Goal: Navigation & Orientation: Find specific page/section

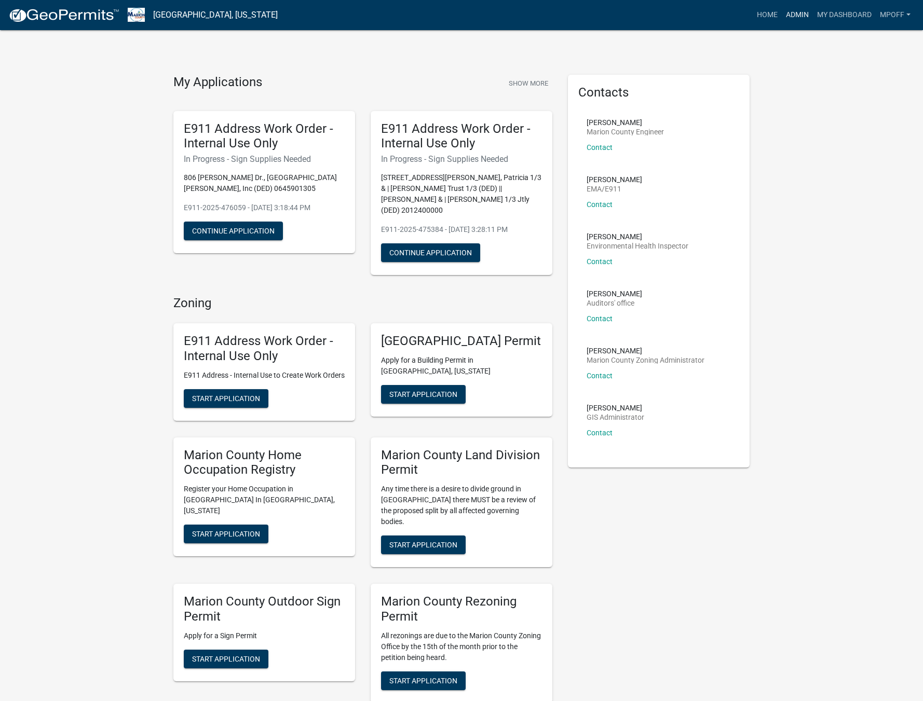
click at [790, 14] on link "Admin" at bounding box center [797, 15] width 31 height 20
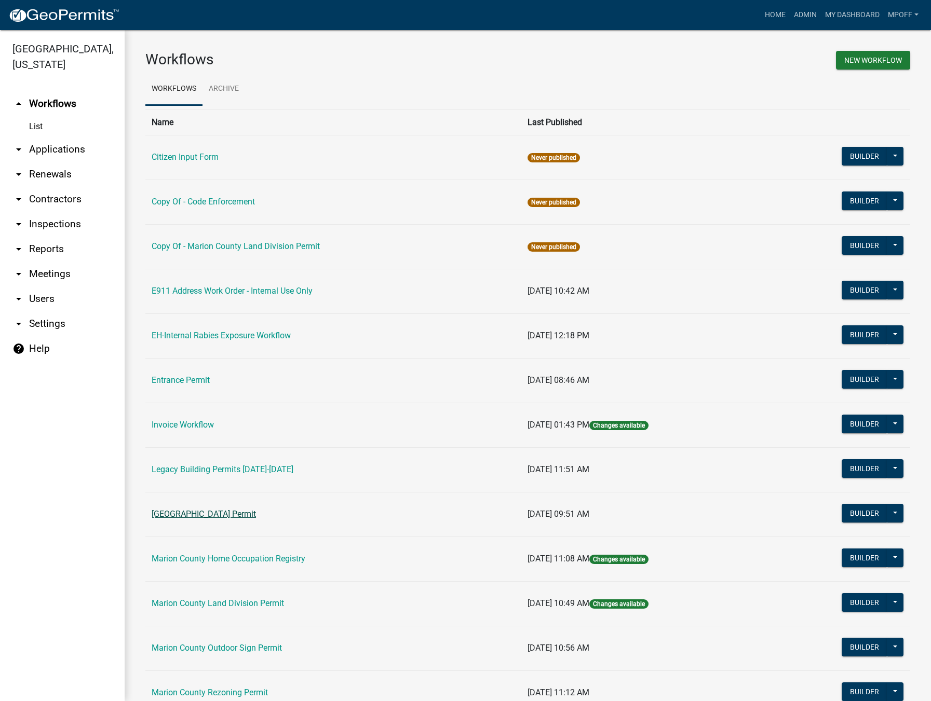
click at [196, 514] on link "[GEOGRAPHIC_DATA] Permit" at bounding box center [204, 514] width 104 height 10
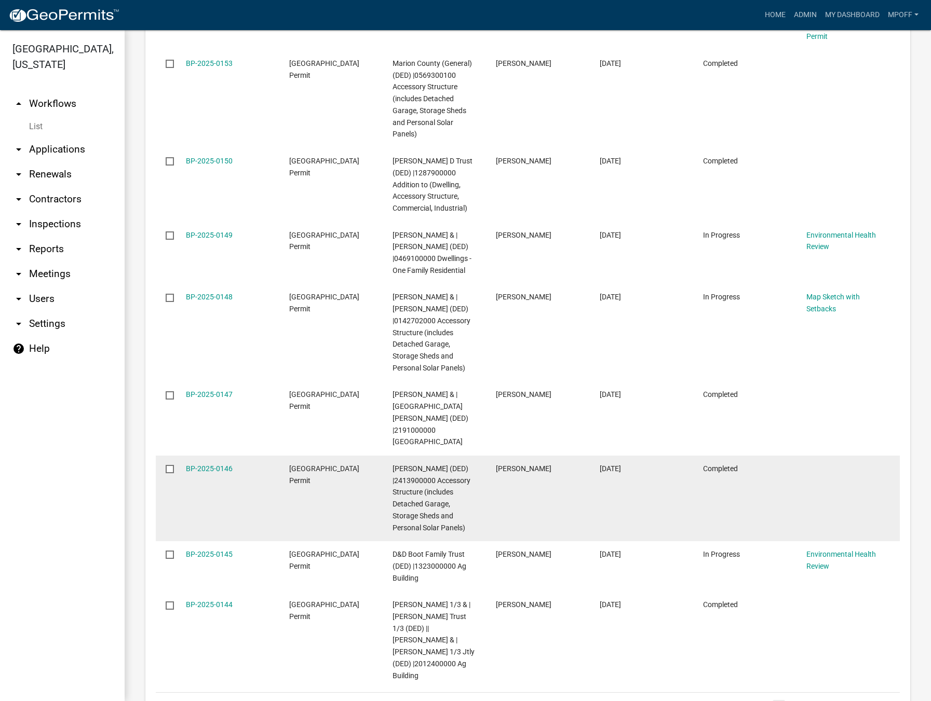
scroll to position [1604, 0]
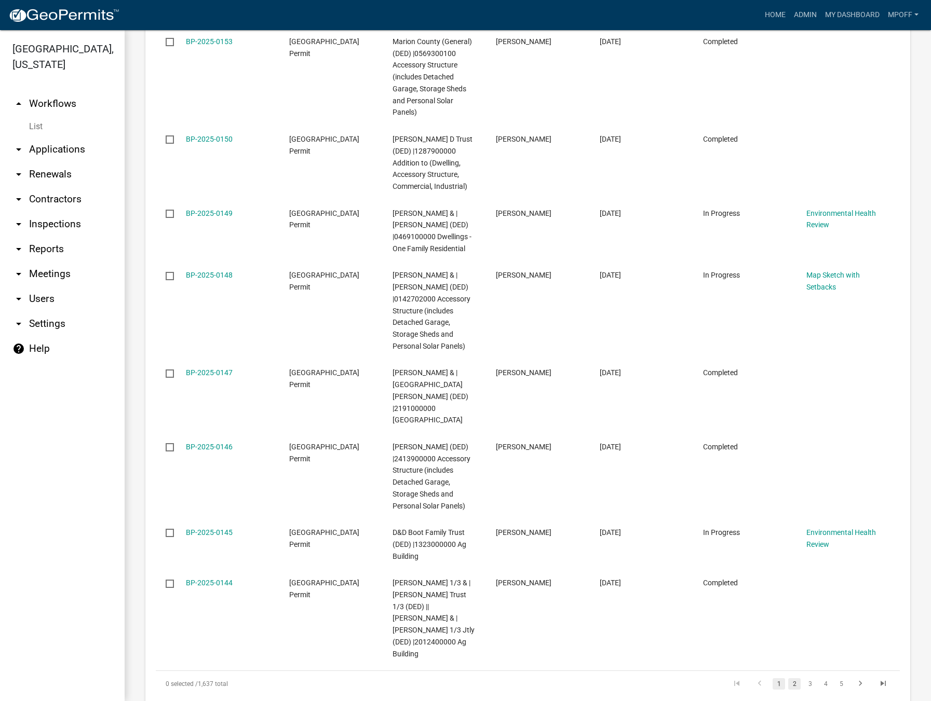
click at [788, 678] on link "2" at bounding box center [794, 683] width 12 height 11
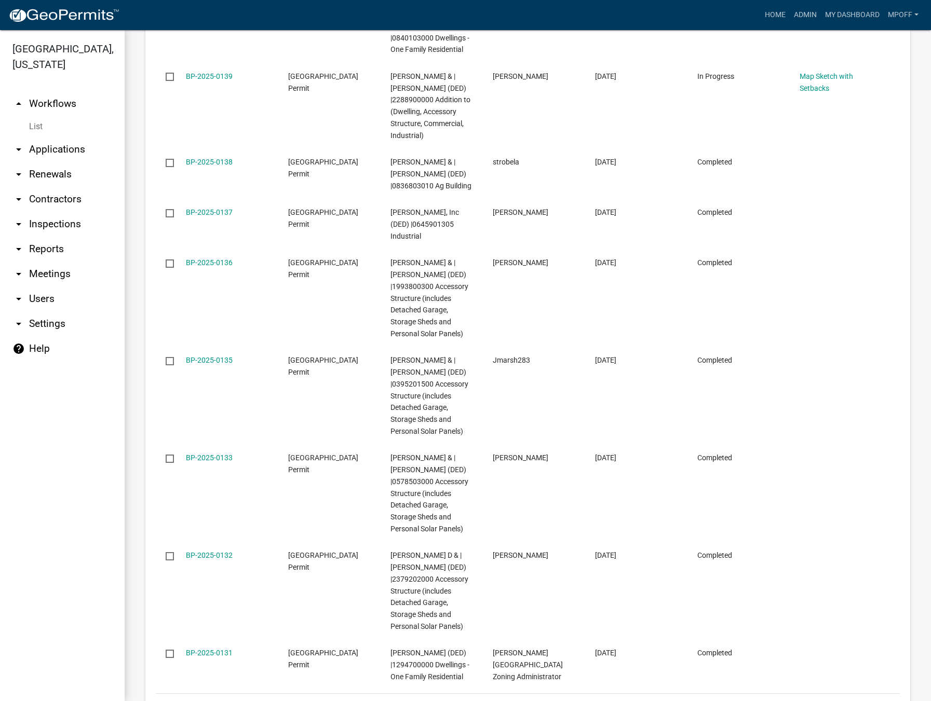
scroll to position [1686, 0]
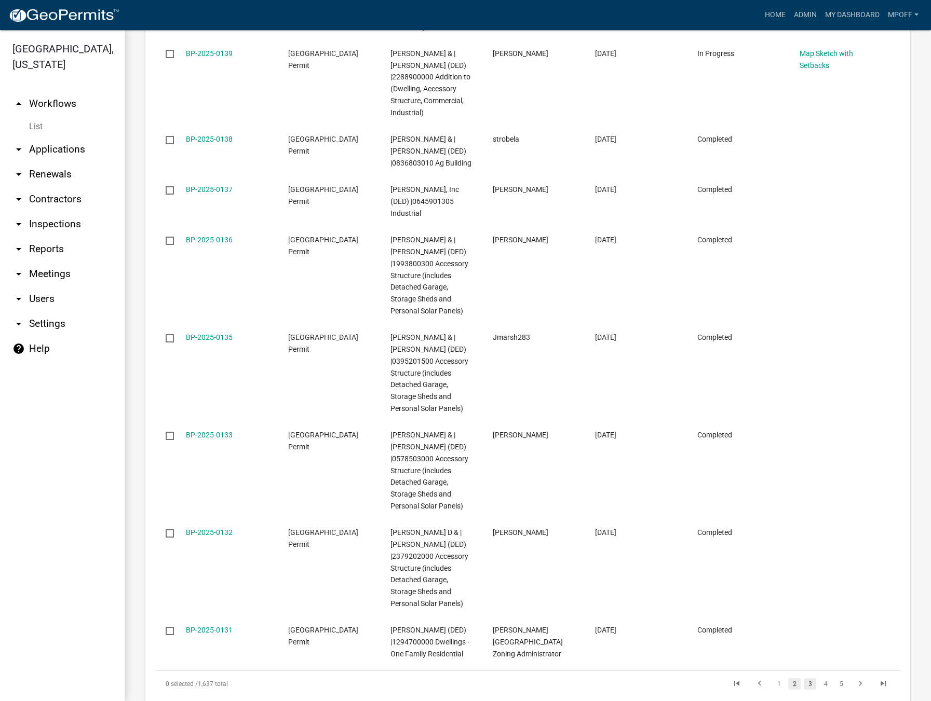
click at [803, 678] on link "3" at bounding box center [809, 683] width 12 height 11
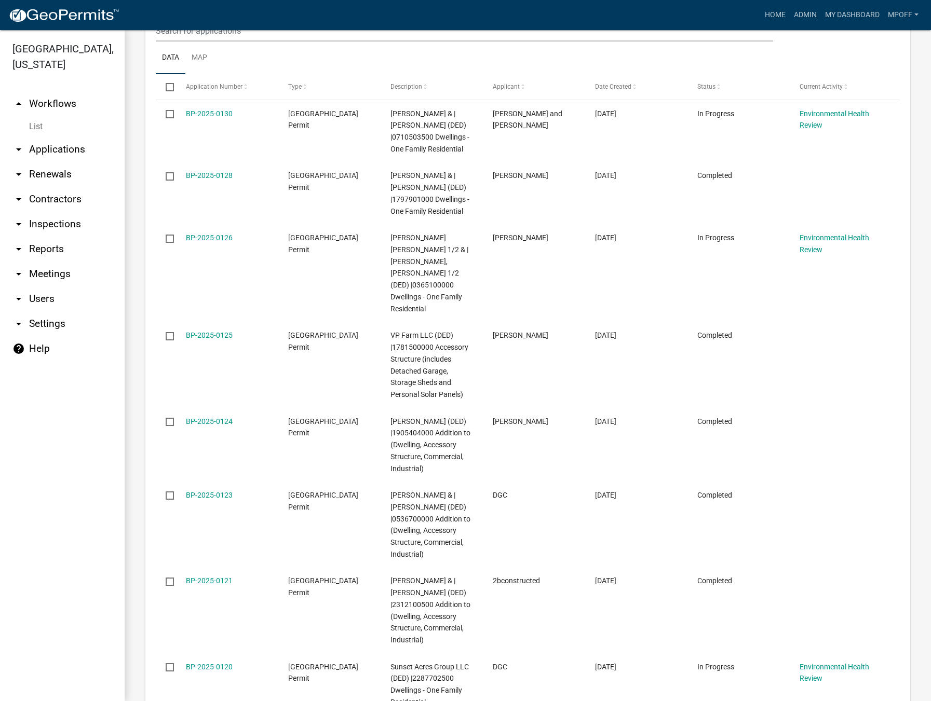
scroll to position [1651, 0]
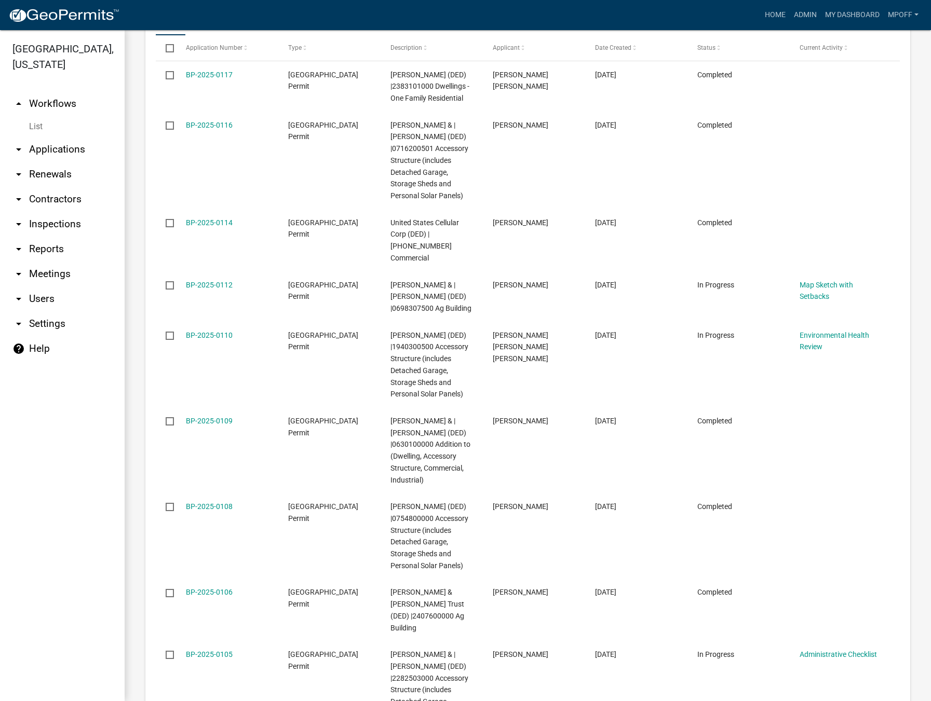
scroll to position [1698, 0]
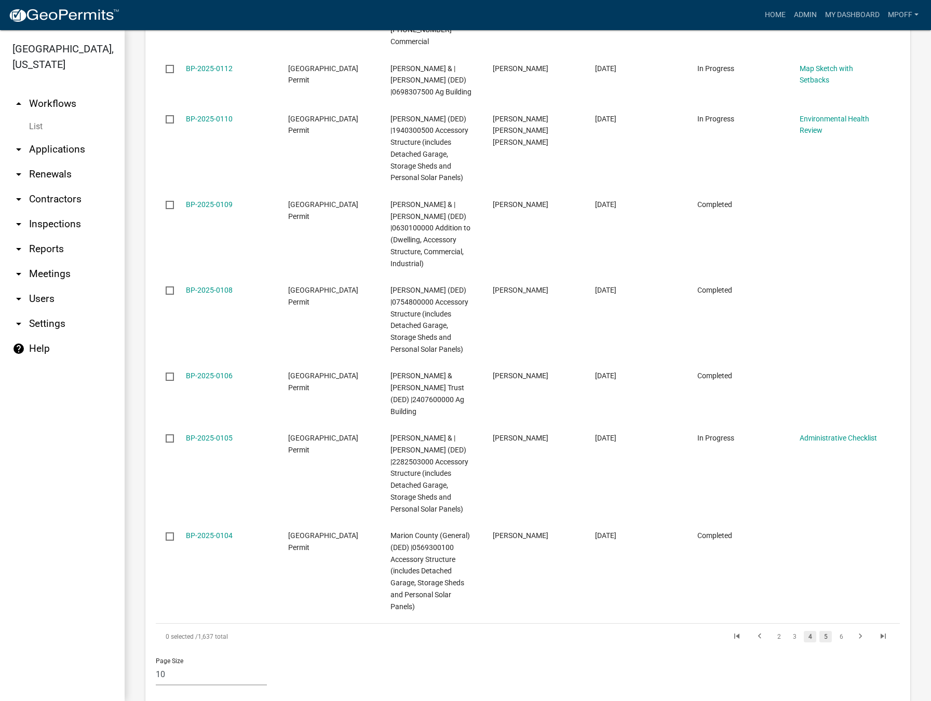
click at [819, 631] on link "5" at bounding box center [825, 636] width 12 height 11
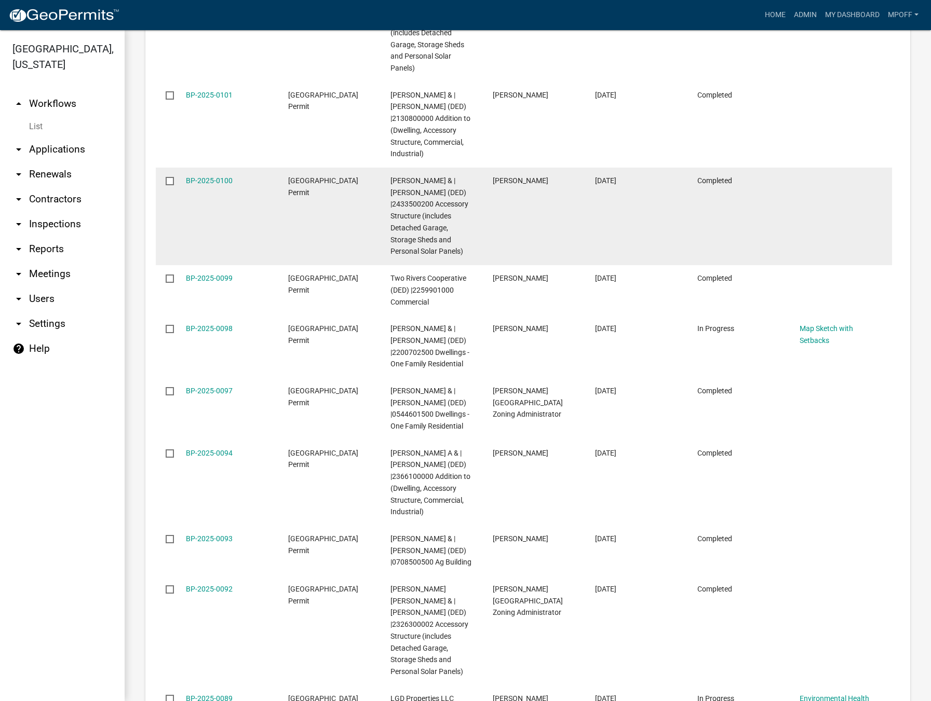
scroll to position [1663, 0]
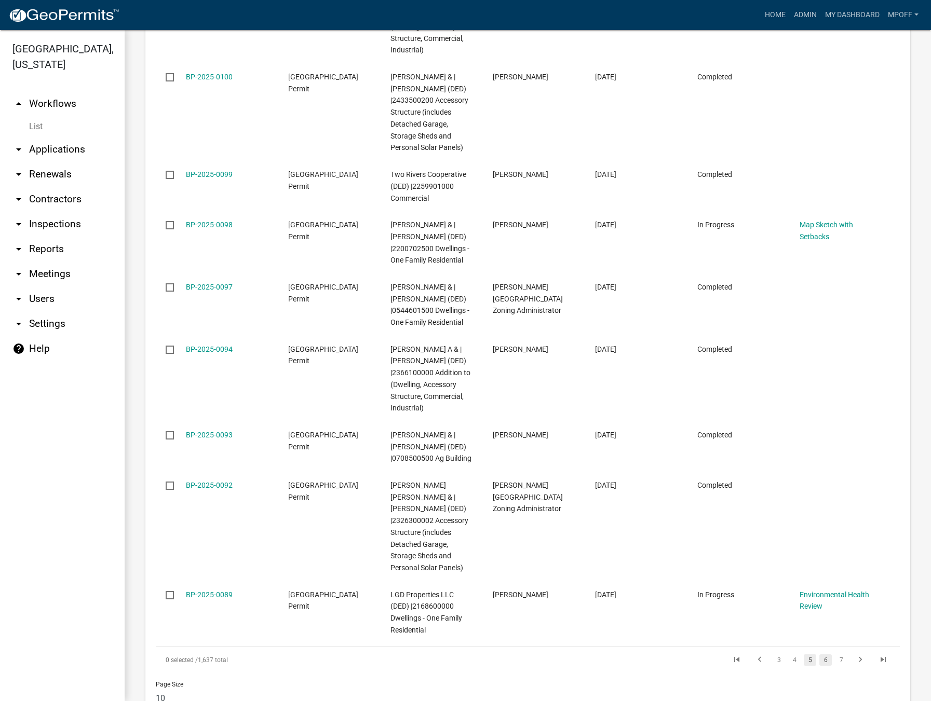
click at [819, 654] on link "6" at bounding box center [825, 659] width 12 height 11
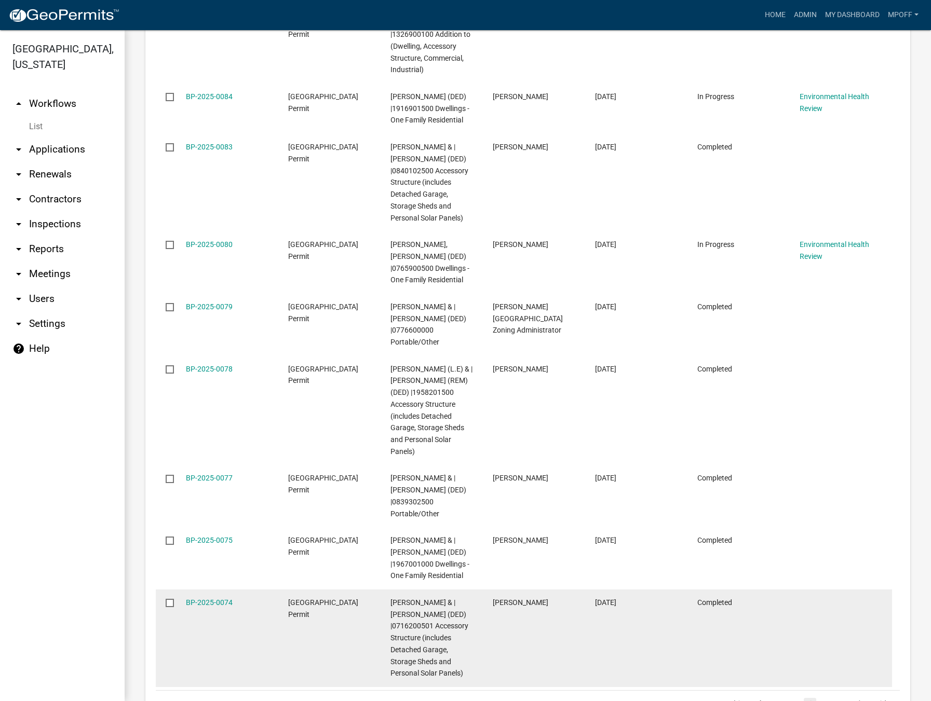
scroll to position [1674, 0]
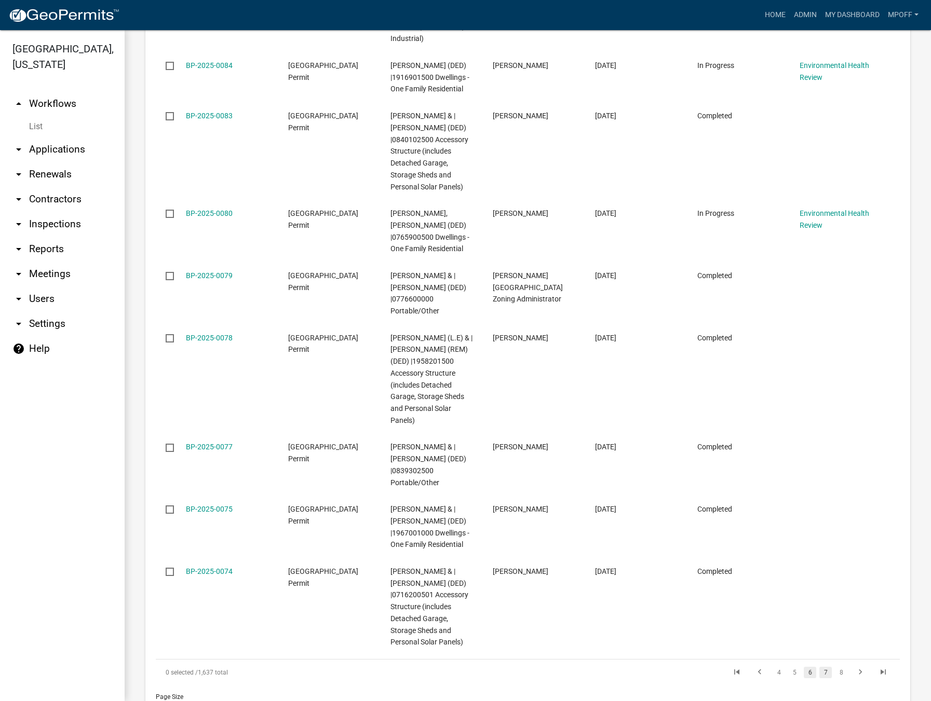
click at [819, 667] on link "7" at bounding box center [825, 672] width 12 height 11
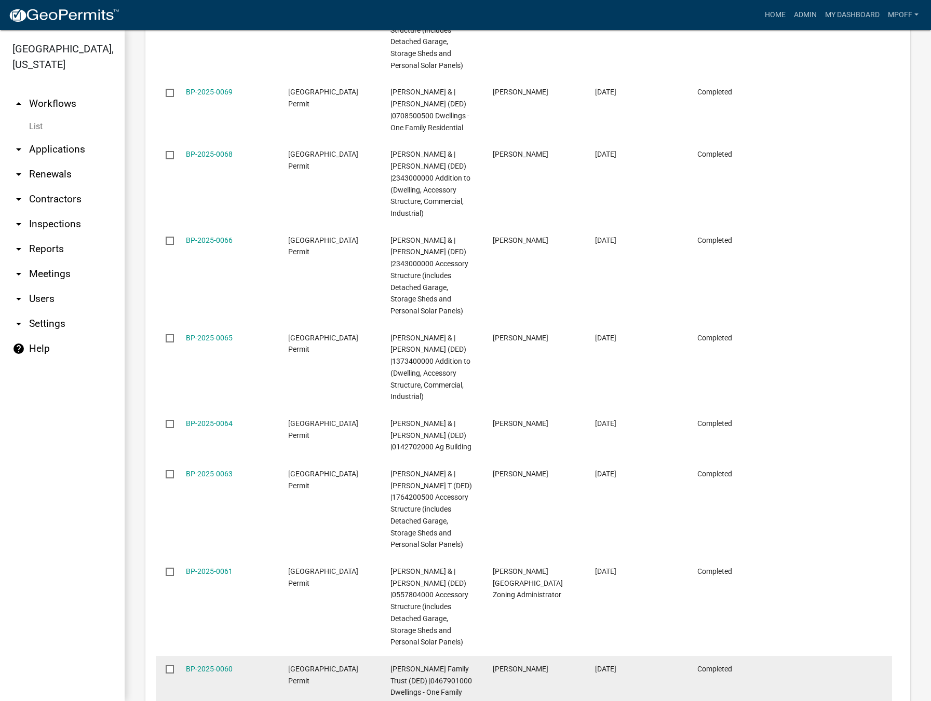
scroll to position [1698, 0]
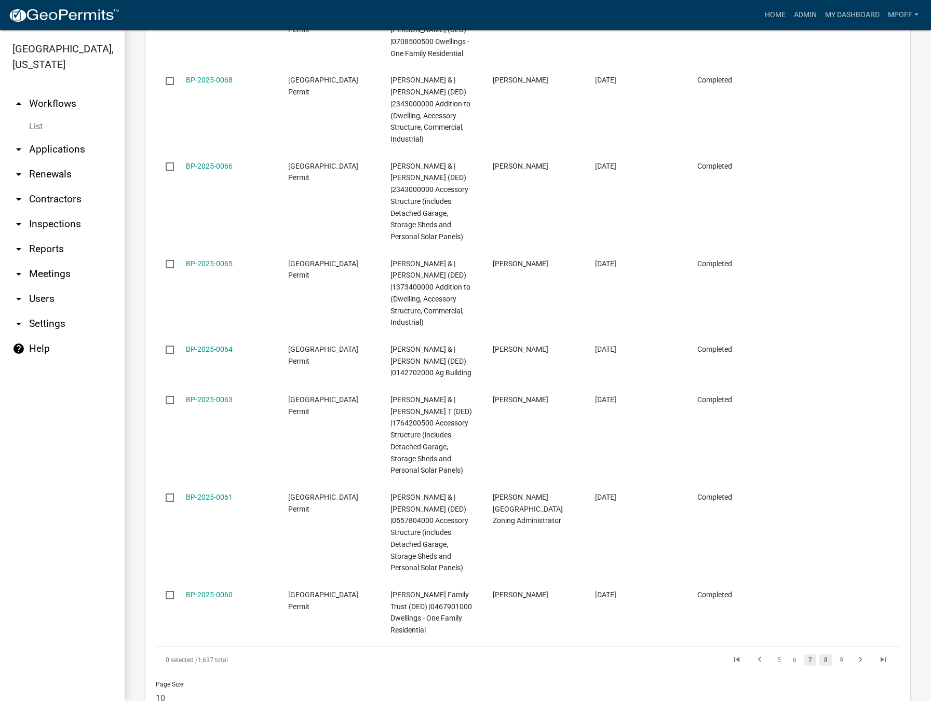
click at [819, 654] on link "8" at bounding box center [825, 659] width 12 height 11
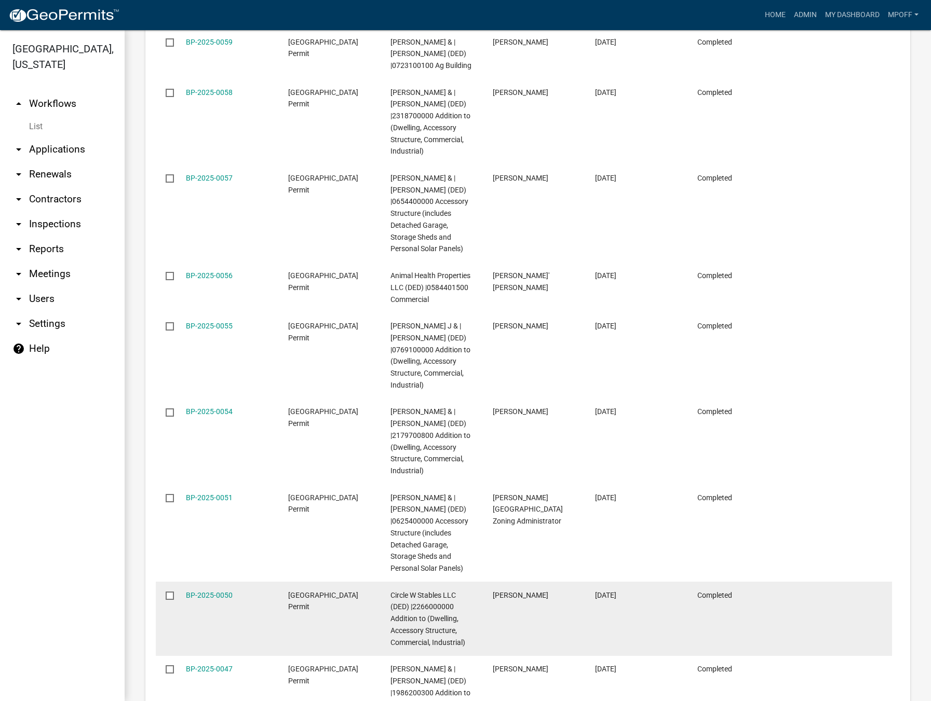
scroll to position [1670, 0]
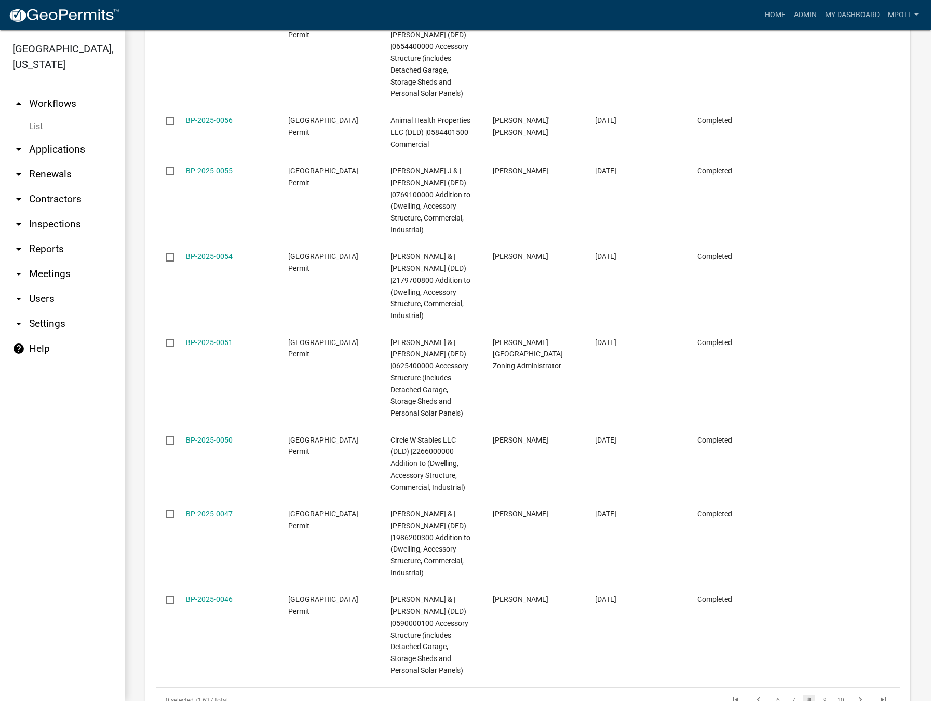
click at [38, 116] on link "List" at bounding box center [62, 126] width 125 height 21
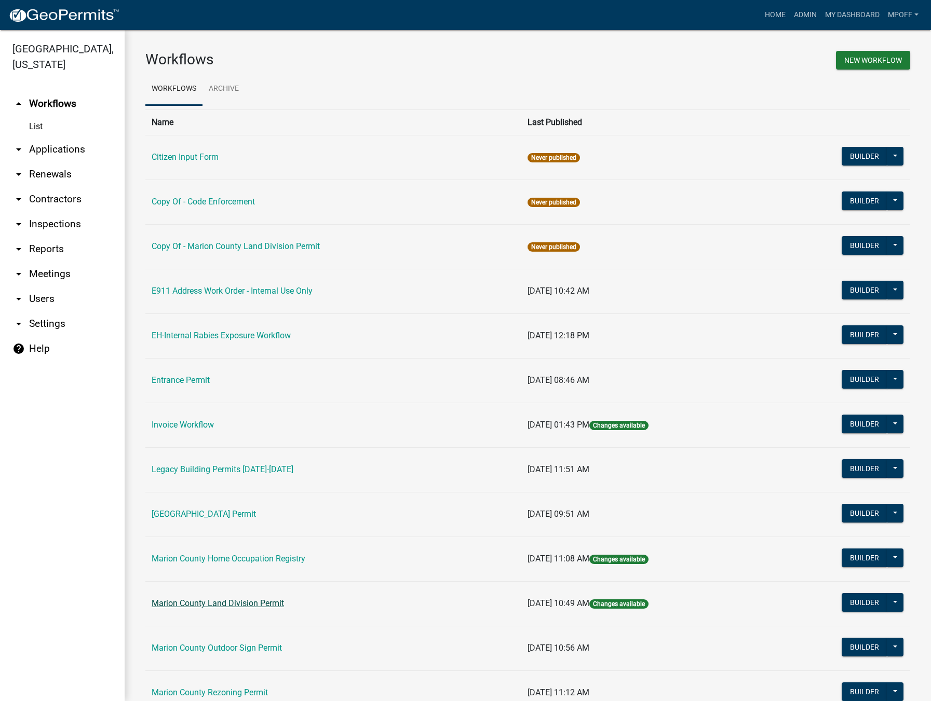
click at [206, 603] on link "Marion County Land Division Permit" at bounding box center [218, 603] width 132 height 10
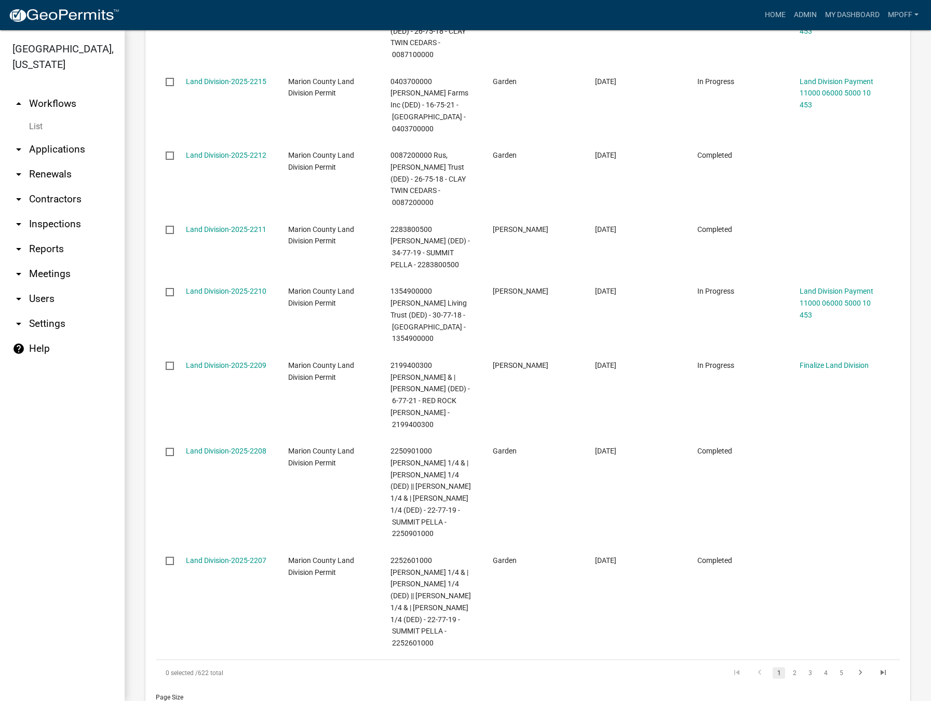
scroll to position [1005, 0]
click at [788, 666] on link "2" at bounding box center [794, 671] width 12 height 11
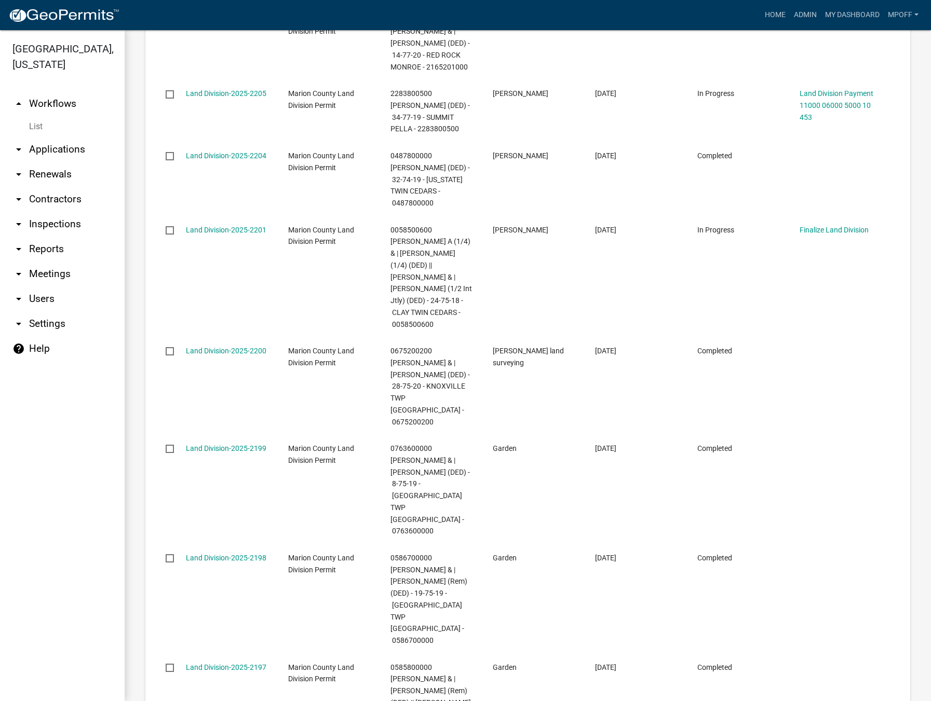
scroll to position [590, 0]
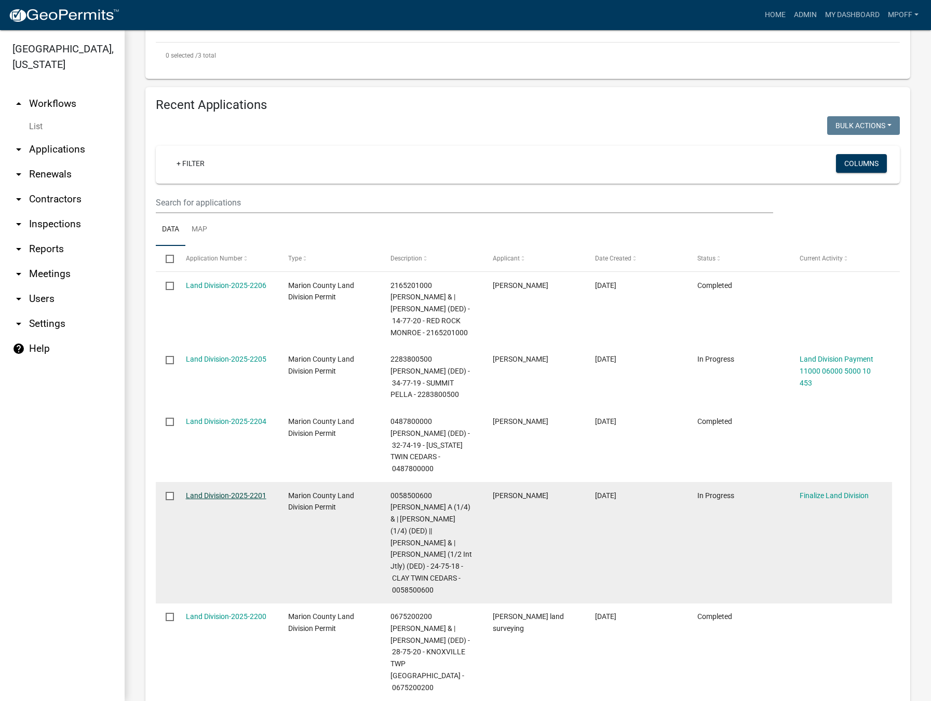
click at [222, 491] on link "Land Division-2025-2201" at bounding box center [226, 495] width 80 height 8
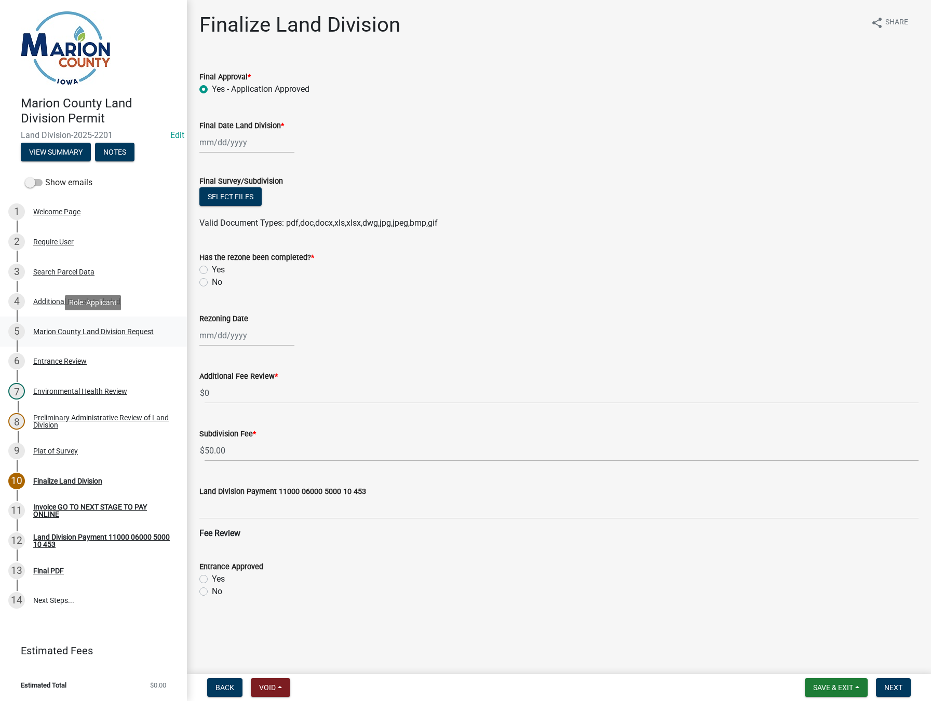
click at [68, 331] on div "Marion County Land Division Request" at bounding box center [93, 331] width 120 height 7
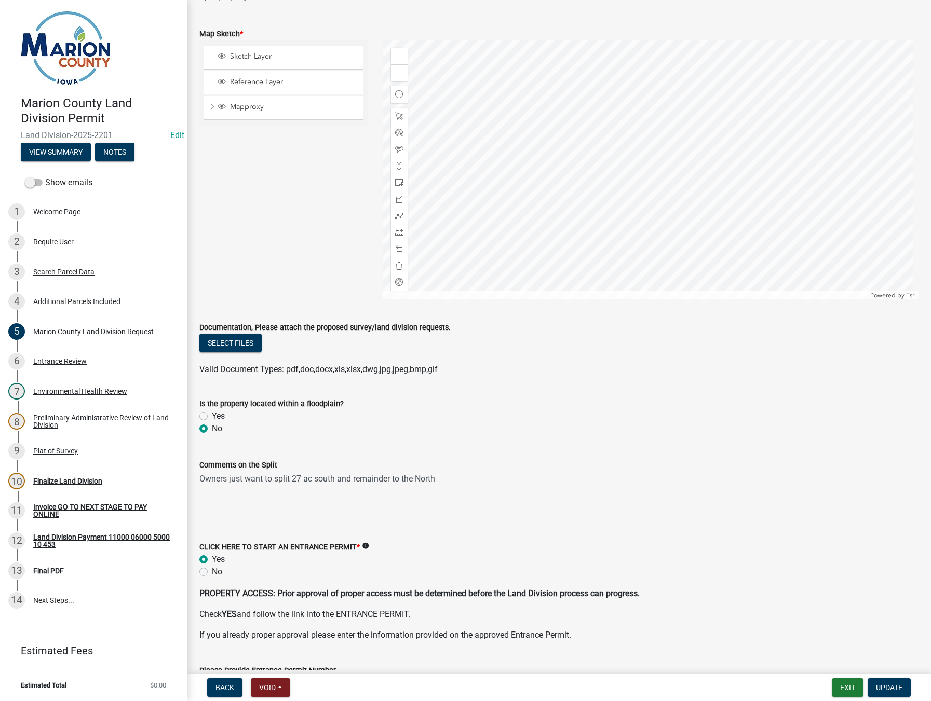
scroll to position [1194, 0]
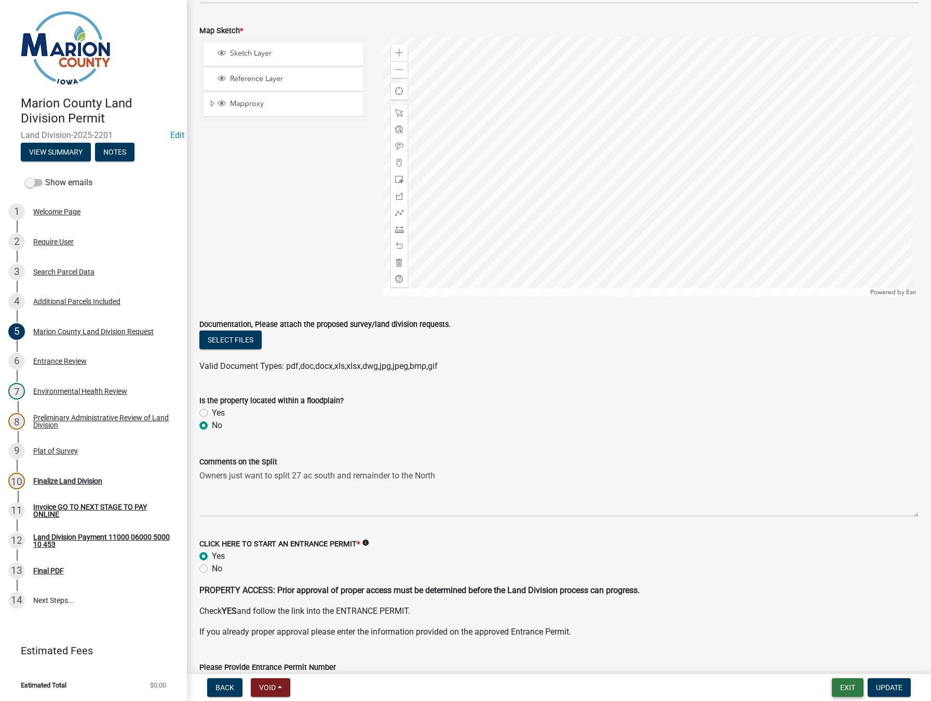
click at [848, 689] on button "Exit" at bounding box center [847, 687] width 32 height 19
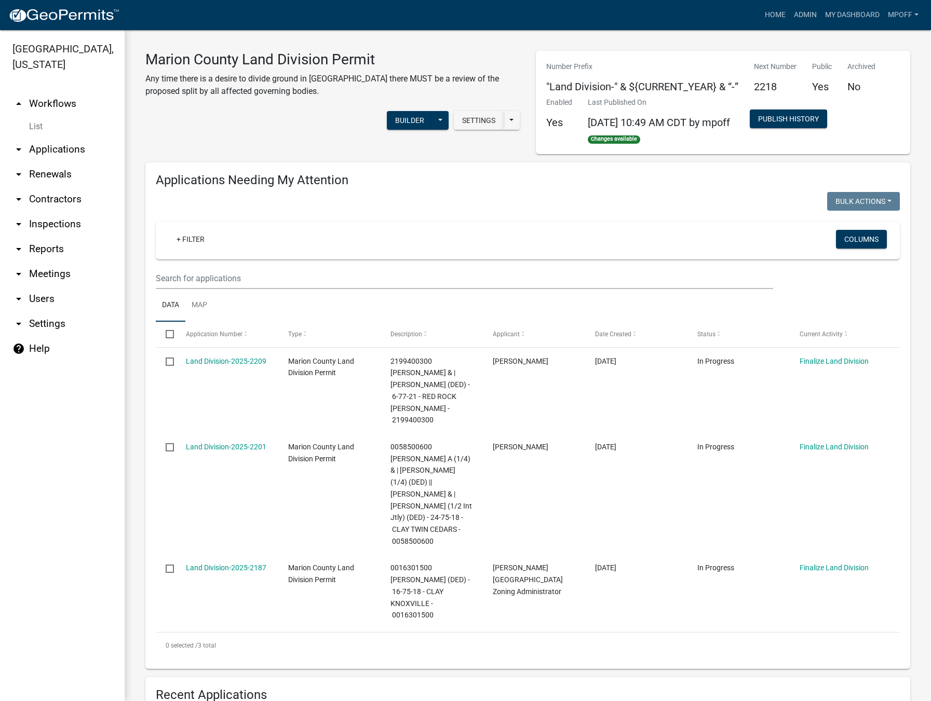
click at [35, 116] on link "List" at bounding box center [62, 126] width 125 height 21
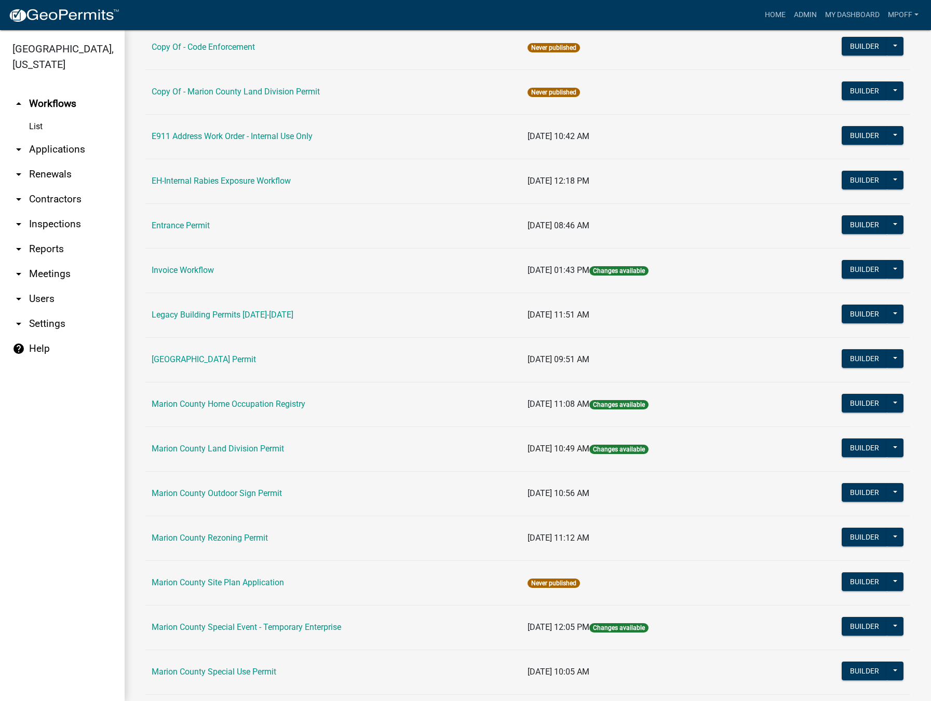
scroll to position [156, 0]
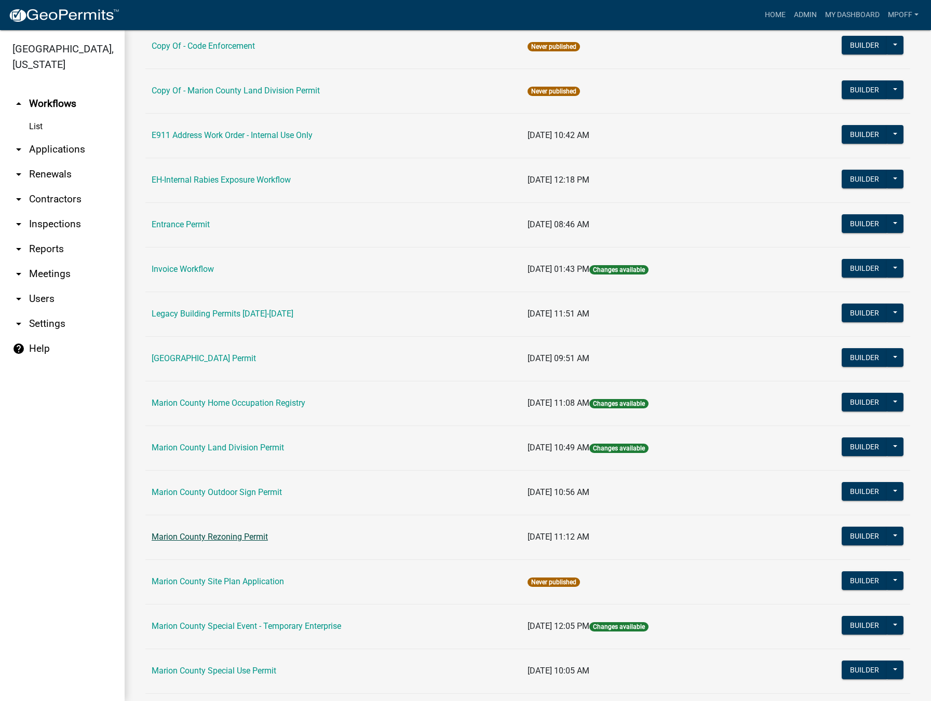
click at [221, 536] on link "Marion County Rezoning Permit" at bounding box center [210, 537] width 116 height 10
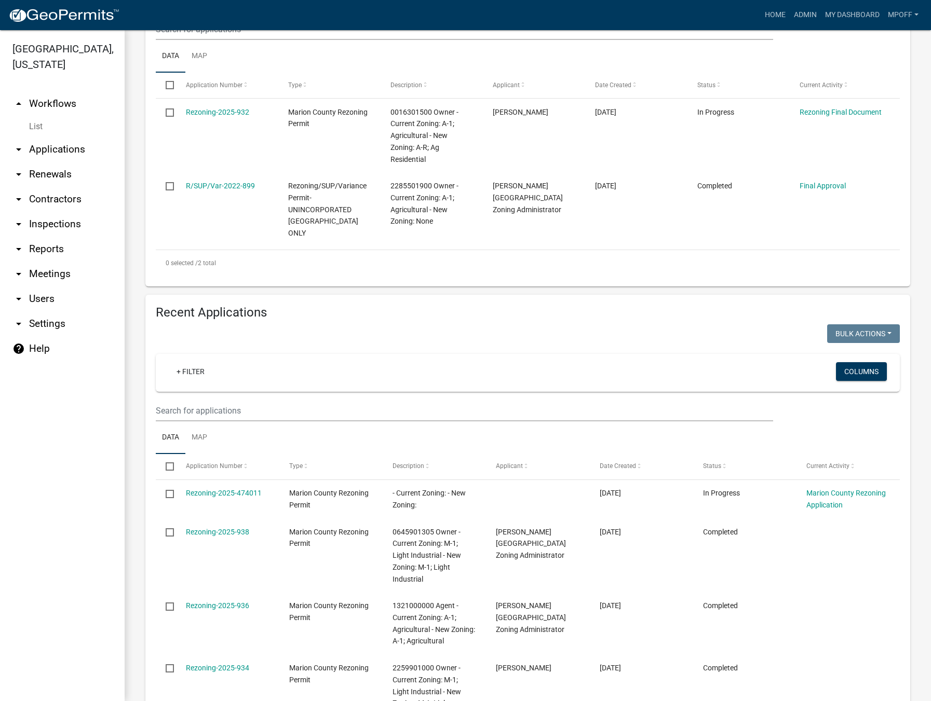
scroll to position [259, 0]
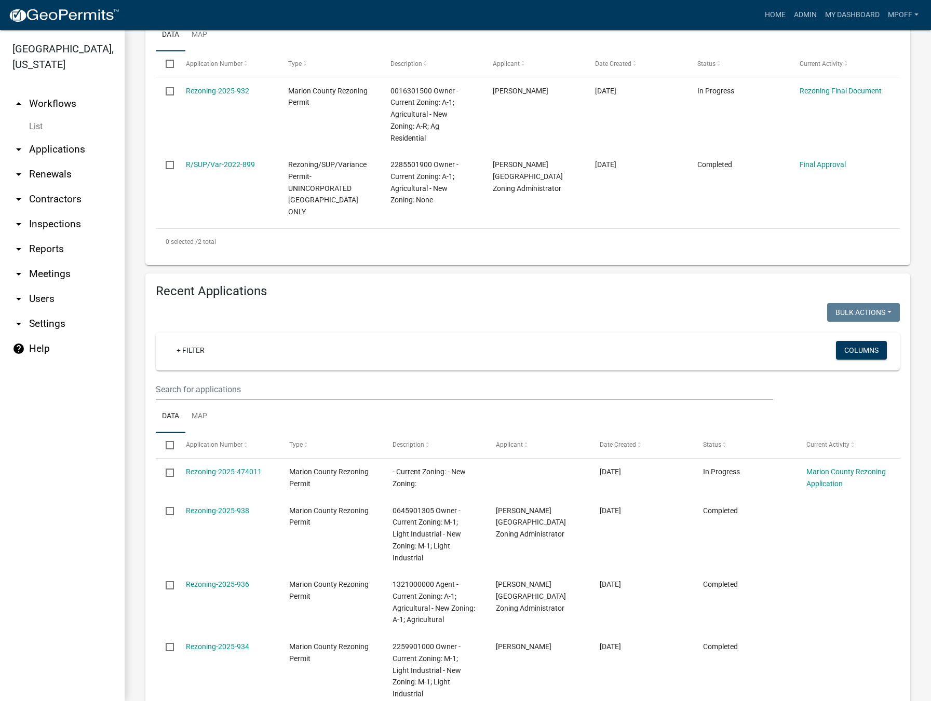
click at [36, 116] on link "List" at bounding box center [62, 126] width 125 height 21
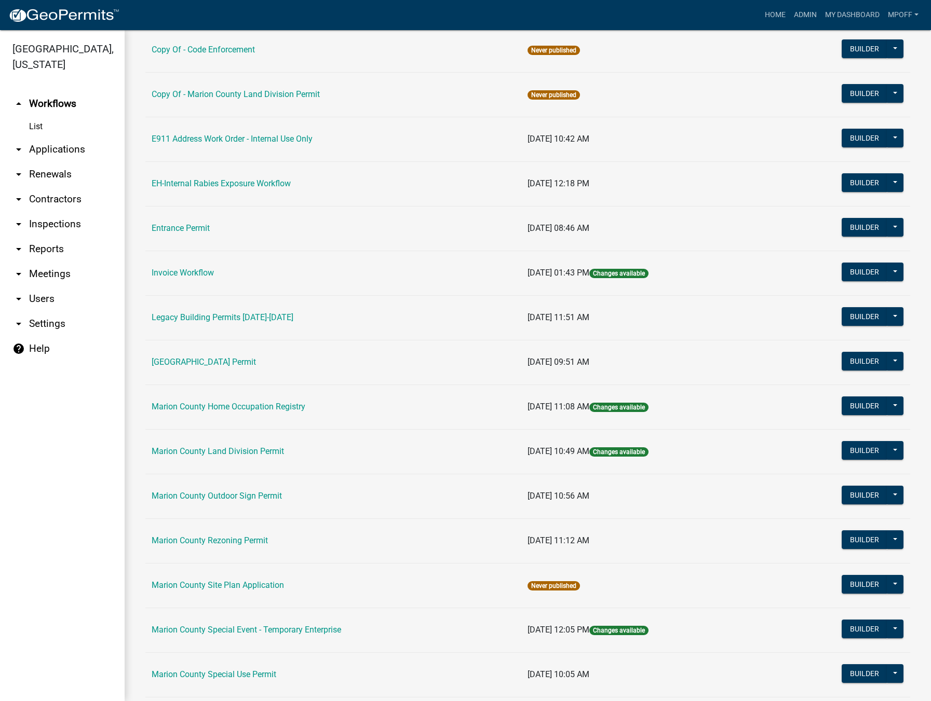
scroll to position [156, 0]
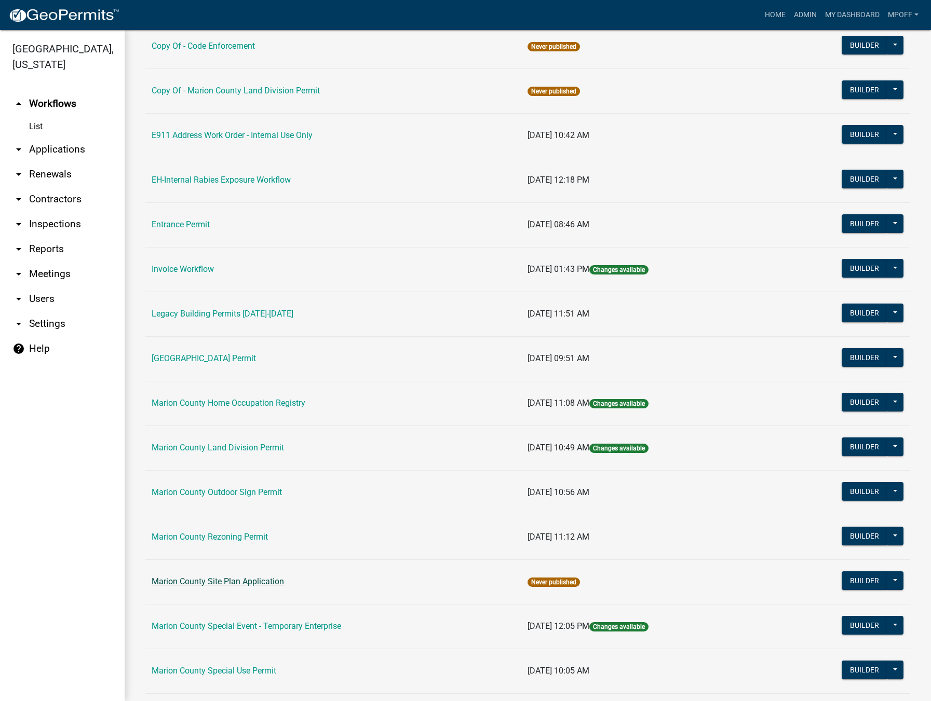
click at [199, 577] on link "Marion County Site Plan Application" at bounding box center [218, 582] width 132 height 10
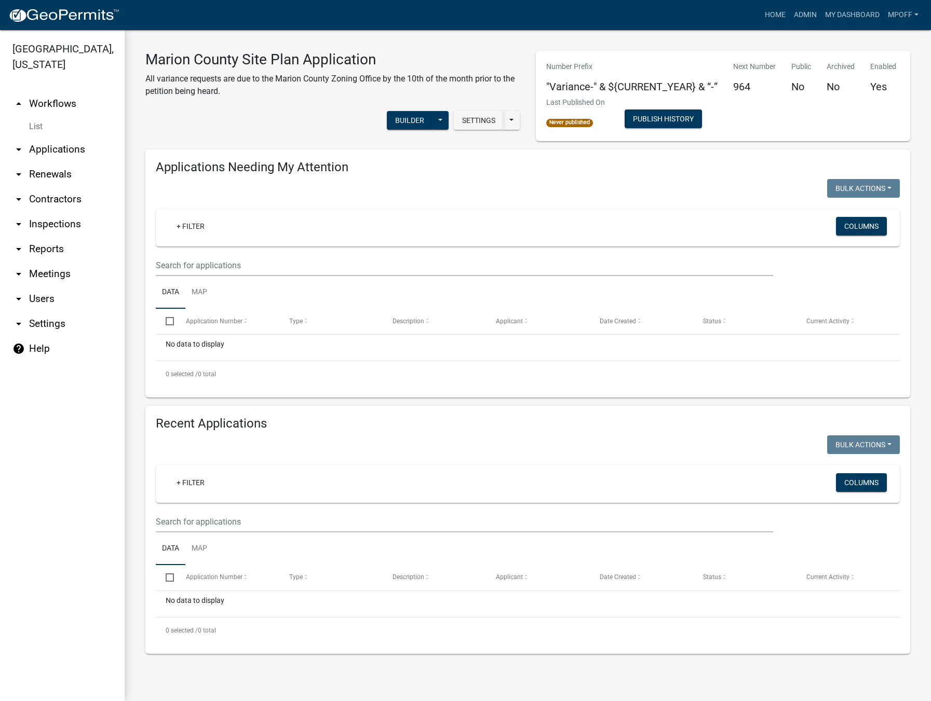
click at [31, 116] on link "List" at bounding box center [62, 126] width 125 height 21
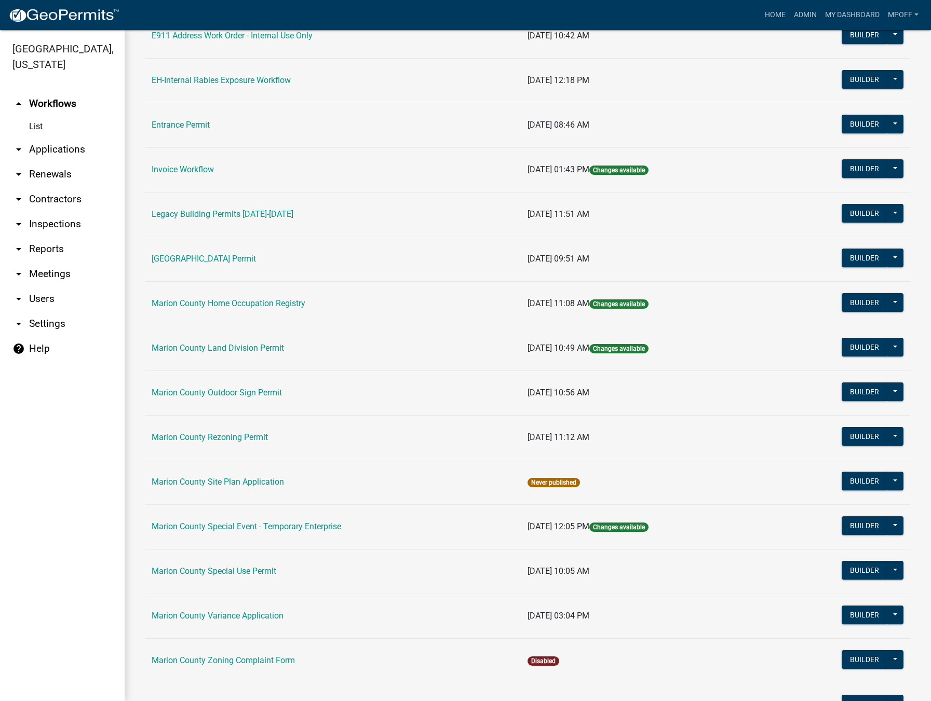
scroll to position [259, 0]
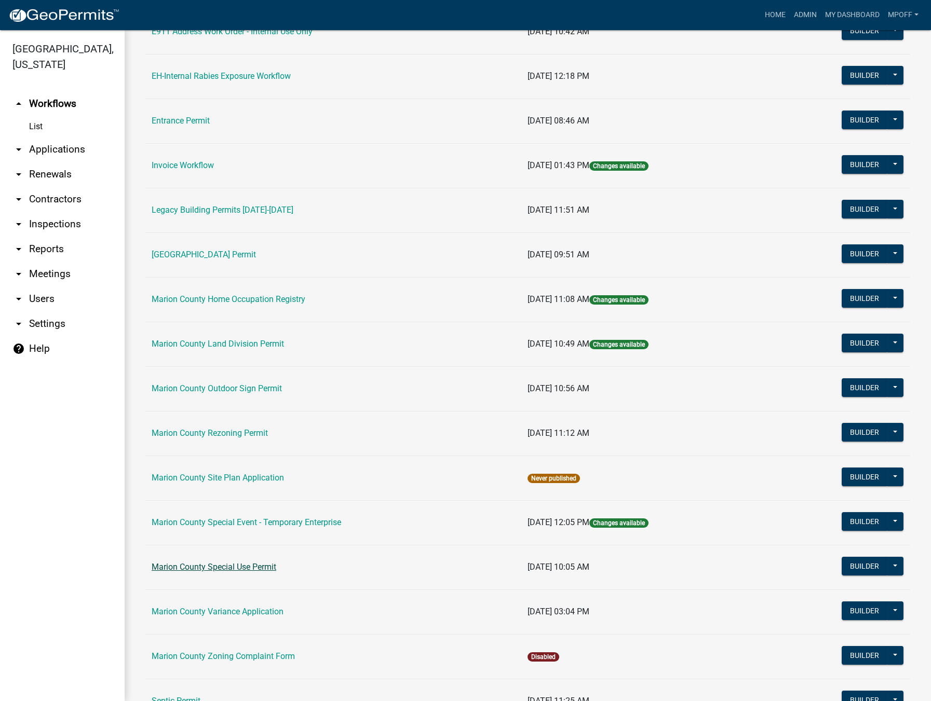
click at [225, 569] on link "Marion County Special Use Permit" at bounding box center [214, 567] width 125 height 10
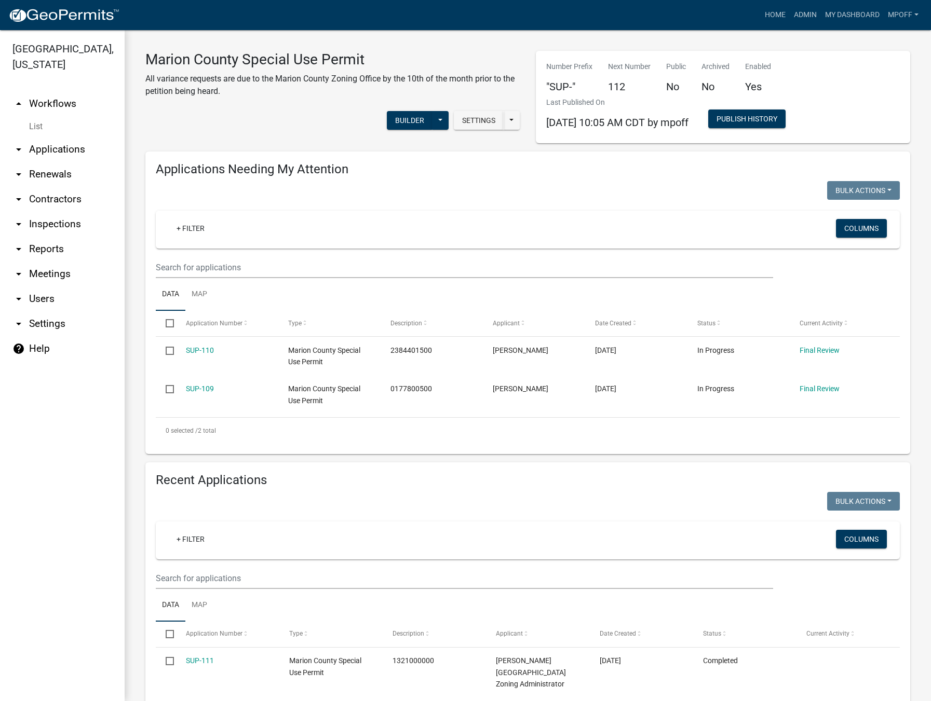
click at [35, 116] on link "List" at bounding box center [62, 126] width 125 height 21
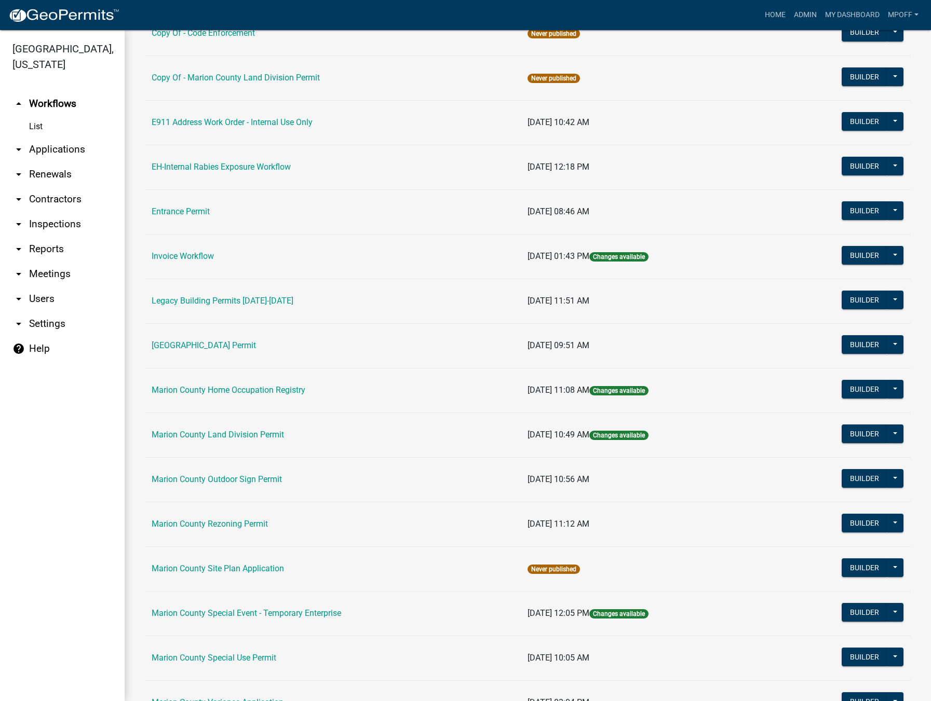
scroll to position [208, 0]
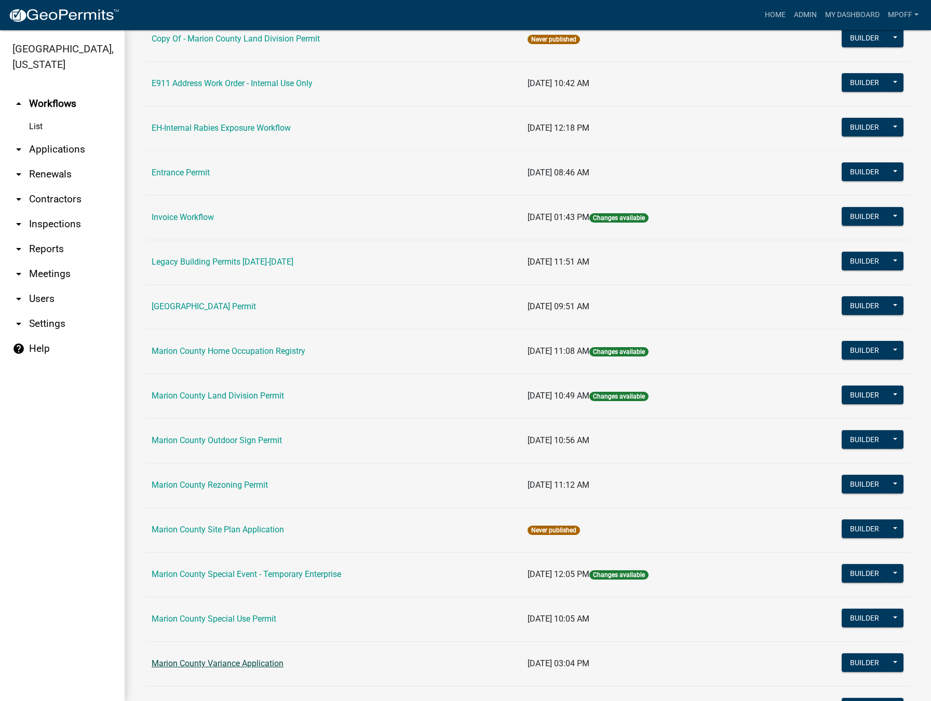
click at [212, 660] on link "Marion County Variance Application" at bounding box center [218, 664] width 132 height 10
